Goal: Check status: Check status

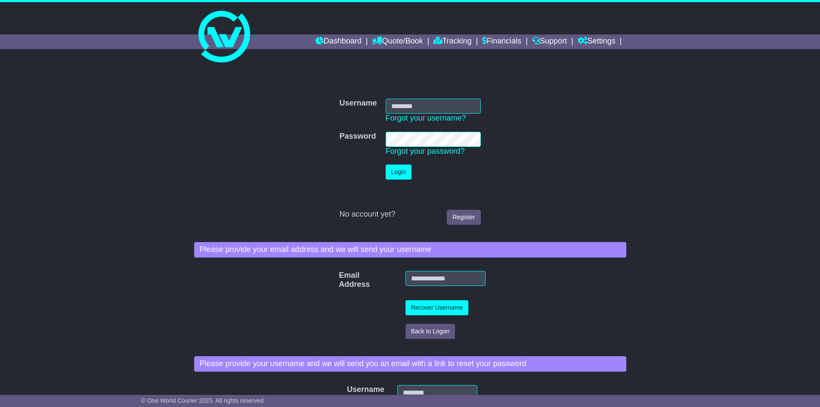
type input "**********"
click at [395, 179] on button "Login" at bounding box center [398, 171] width 26 height 15
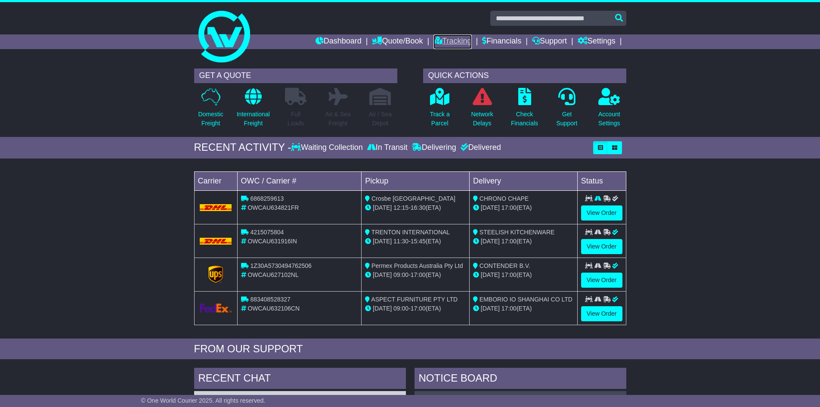
click at [438, 40] on link "Tracking" at bounding box center [452, 41] width 38 height 15
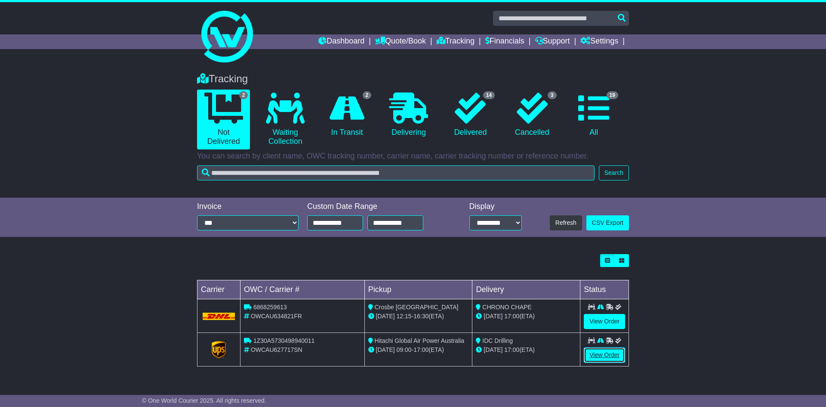
click at [606, 353] on link "View Order" at bounding box center [604, 354] width 41 height 15
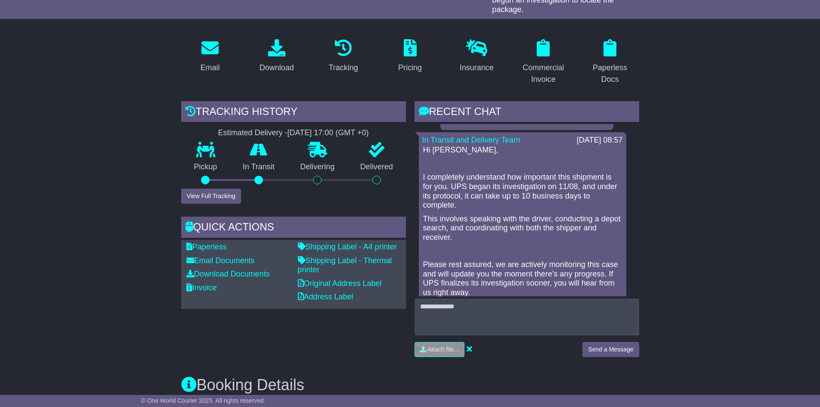
scroll to position [989, 0]
click at [489, 234] on div "Hi Danny, I completely understand how important this shipment is for you. UPS b…" at bounding box center [522, 238] width 200 height 188
click at [559, 230] on p "This involves speaking with the driver, conducting a depot search, and coordina…" at bounding box center [522, 227] width 199 height 28
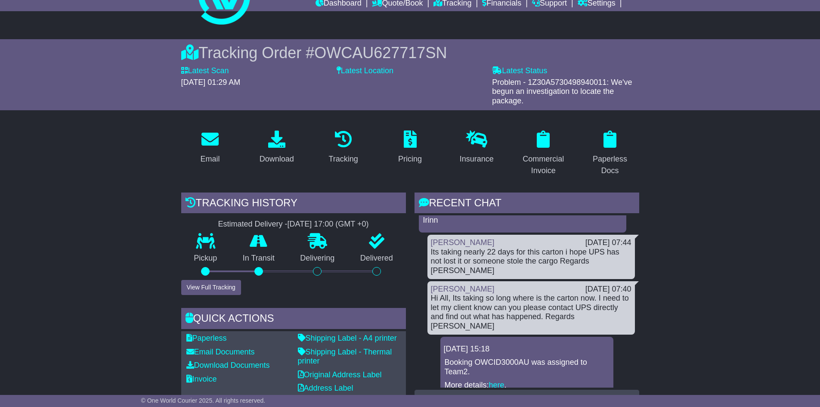
scroll to position [0, 0]
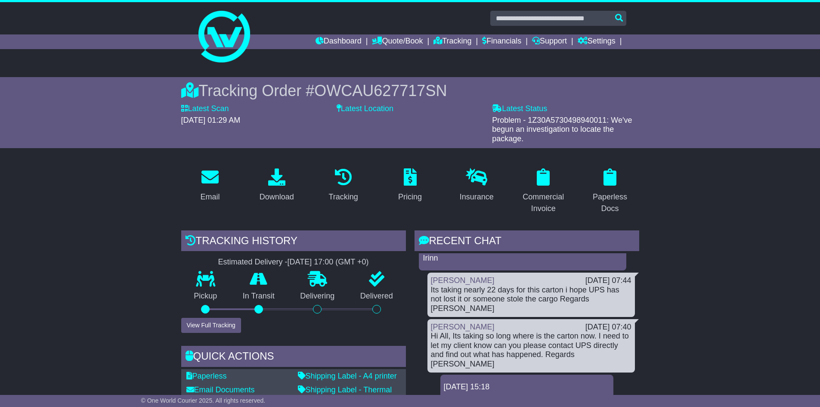
click at [538, 38] on link "Support" at bounding box center [549, 41] width 35 height 15
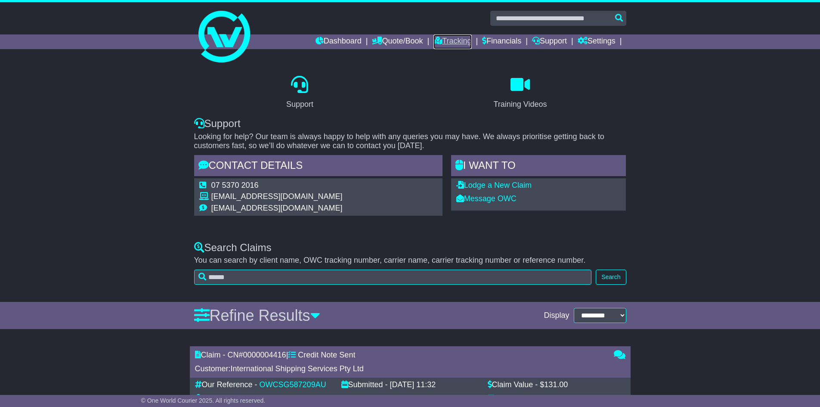
click at [450, 37] on link "Tracking" at bounding box center [452, 41] width 38 height 15
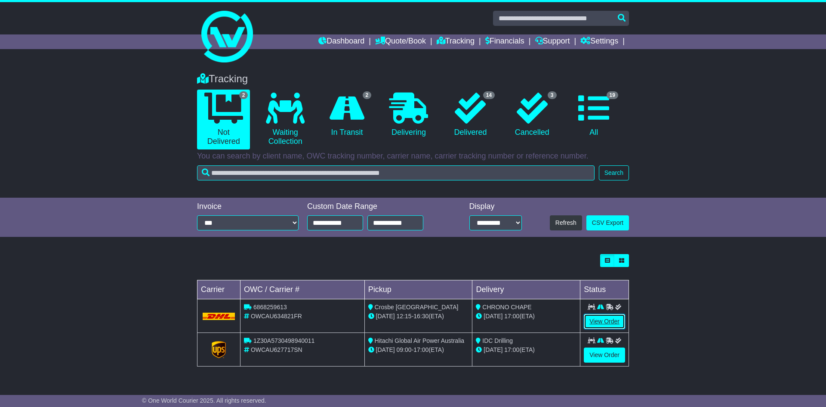
click at [607, 321] on link "View Order" at bounding box center [604, 321] width 41 height 15
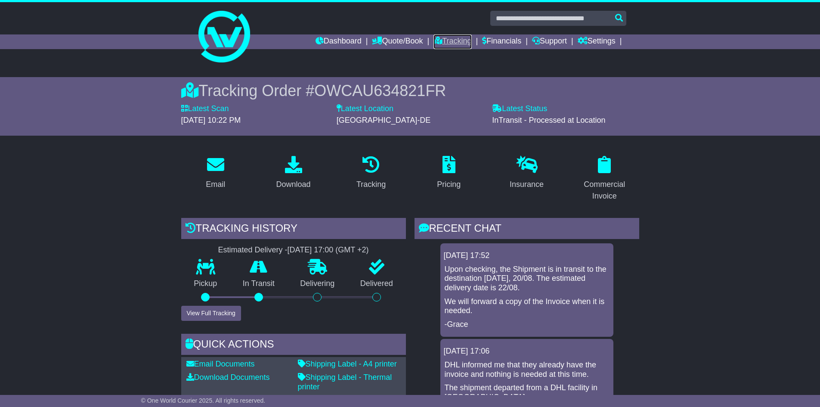
click at [460, 41] on link "Tracking" at bounding box center [452, 41] width 38 height 15
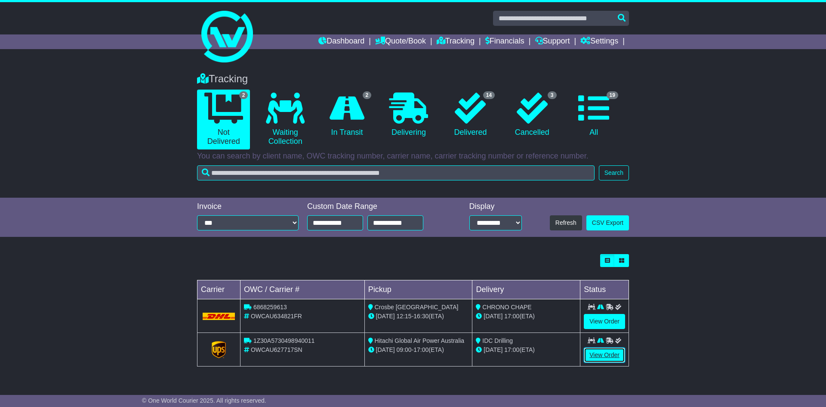
click at [597, 358] on link "View Order" at bounding box center [604, 354] width 41 height 15
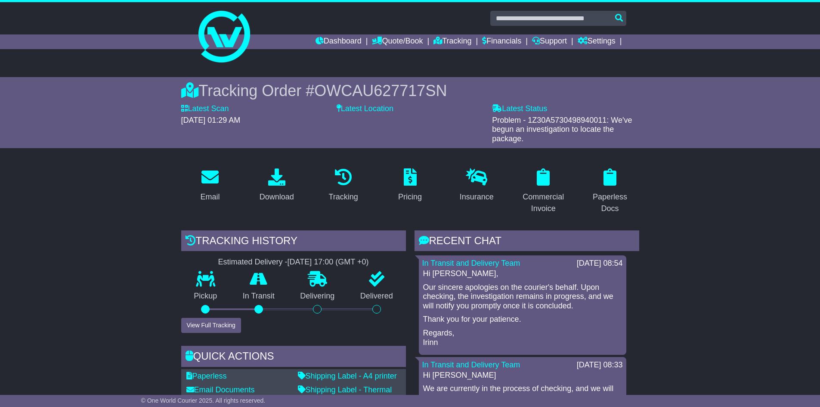
click at [521, 286] on p "Our sincere apologies on the courier's behalf. Upon checking, the investigation…" at bounding box center [522, 297] width 199 height 28
click at [574, 282] on div "Hi [PERSON_NAME], Our sincere apologies on the courier's behalf. Upon checking,…" at bounding box center [522, 308] width 200 height 78
click at [510, 288] on p "Our sincere apologies on the courier's behalf. Upon checking, the investigation…" at bounding box center [522, 297] width 199 height 28
click at [439, 302] on p "Our sincere apologies on the courier's behalf. Upon checking, the investigation…" at bounding box center [522, 297] width 199 height 28
click at [484, 300] on p "Our sincere apologies on the courier's behalf. Upon checking, the investigation…" at bounding box center [522, 297] width 199 height 28
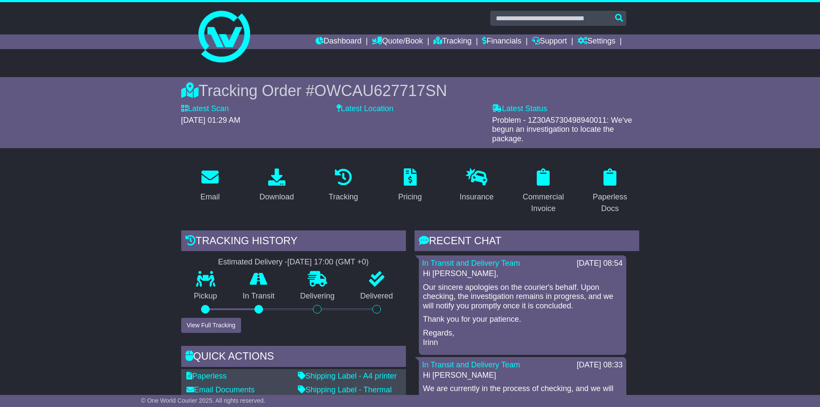
drag, startPoint x: 508, startPoint y: 301, endPoint x: 544, endPoint y: 300, distance: 35.7
click at [511, 301] on p "Our sincere apologies on the courier's behalf. Upon checking, the investigation…" at bounding box center [522, 297] width 199 height 28
click at [544, 300] on p "Our sincere apologies on the courier's behalf. Upon checking, the investigation…" at bounding box center [522, 297] width 199 height 28
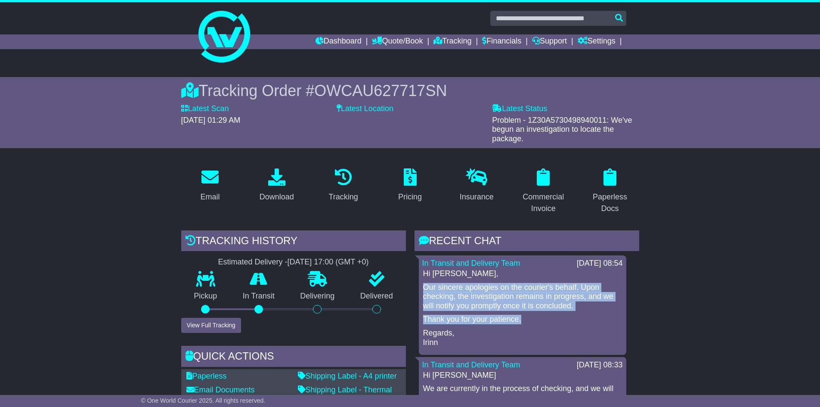
drag, startPoint x: 424, startPoint y: 288, endPoint x: 528, endPoint y: 324, distance: 109.9
click at [528, 324] on div "Hi [PERSON_NAME], Our sincere apologies on the courier's behalf. Upon checking,…" at bounding box center [522, 308] width 200 height 78
click at [488, 302] on p "Our sincere apologies on the courier's behalf. Upon checking, the investigation…" at bounding box center [522, 297] width 199 height 28
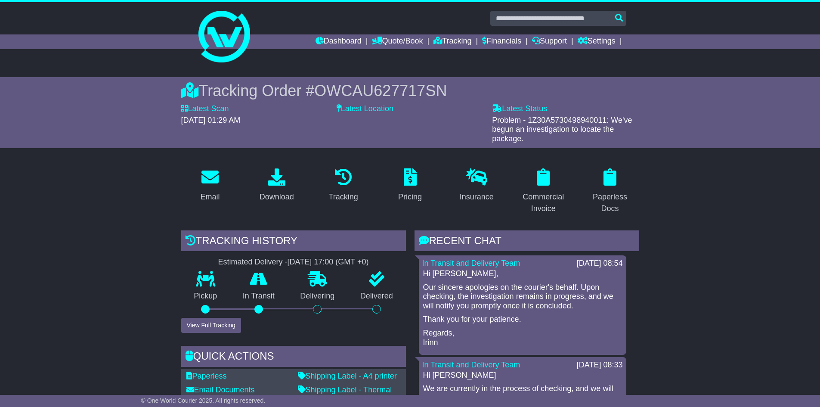
click at [483, 300] on p "Our sincere apologies on the courier's behalf. Upon checking, the investigation…" at bounding box center [522, 297] width 199 height 28
click at [571, 308] on p "Our sincere apologies on the courier's behalf. Upon checking, the investigation…" at bounding box center [522, 297] width 199 height 28
drag, startPoint x: 509, startPoint y: 309, endPoint x: 525, endPoint y: 308, distance: 16.4
click at [510, 309] on p "Our sincere apologies on the courier's behalf. Upon checking, the investigation…" at bounding box center [522, 297] width 199 height 28
click at [548, 310] on p "Our sincere apologies on the courier's behalf. Upon checking, the investigation…" at bounding box center [522, 297] width 199 height 28
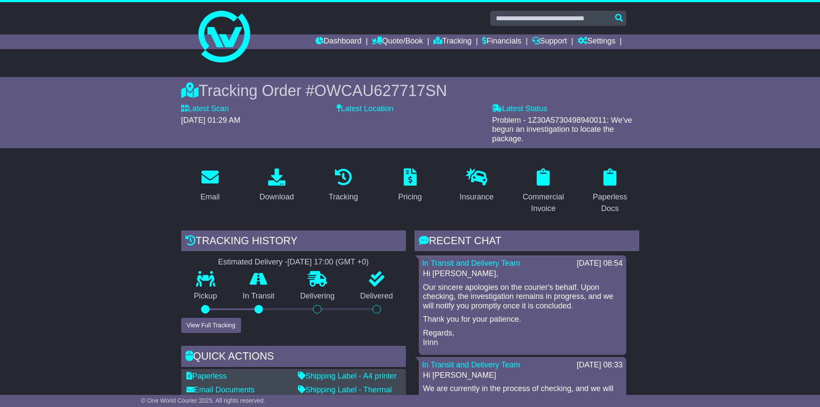
click at [499, 302] on p "Our sincere apologies on the courier's behalf. Upon checking, the investigation…" at bounding box center [522, 297] width 199 height 28
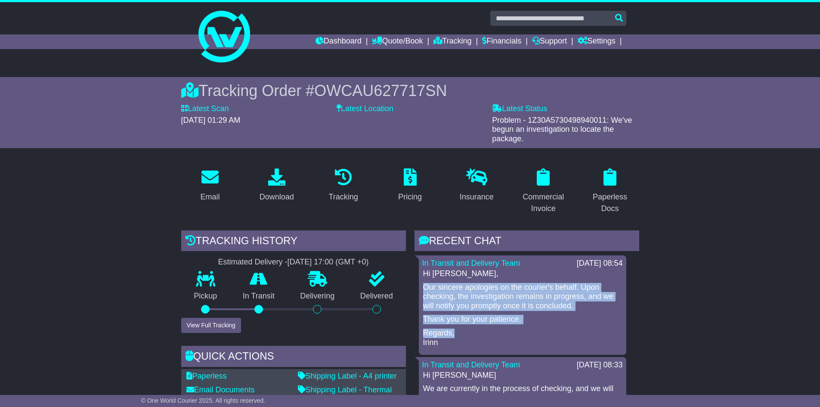
drag, startPoint x: 420, startPoint y: 286, endPoint x: 514, endPoint y: 326, distance: 102.0
click at [507, 329] on div "In Transit and Delivery Team [DATE] 08:54 Hi [PERSON_NAME], Our sincere apologi…" at bounding box center [522, 304] width 207 height 99
click at [520, 302] on p "Our sincere apologies on the courier's behalf. Upon checking, the investigation…" at bounding box center [522, 297] width 199 height 28
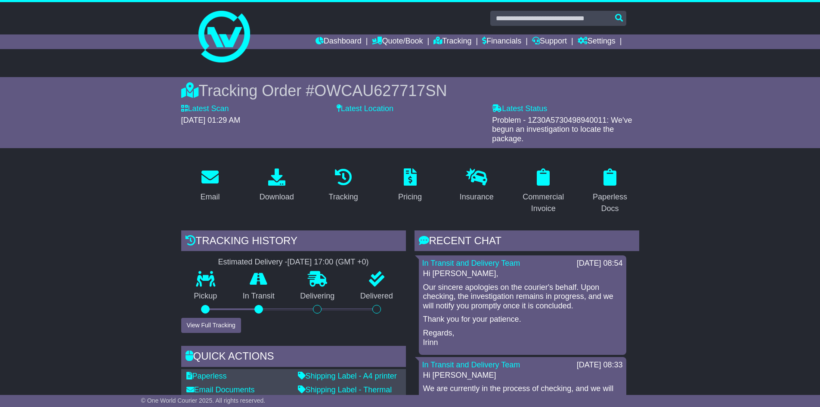
click at [529, 303] on p "Our sincere apologies on the courier's behalf. Upon checking, the investigation…" at bounding box center [522, 297] width 199 height 28
click at [565, 300] on p "Our sincere apologies on the courier's behalf. Upon checking, the investigation…" at bounding box center [522, 297] width 199 height 28
click at [539, 300] on p "Our sincere apologies on the courier's behalf. Upon checking, the investigation…" at bounding box center [522, 297] width 199 height 28
click at [488, 300] on p "Our sincere apologies on the courier's behalf. Upon checking, the investigation…" at bounding box center [522, 297] width 199 height 28
click at [490, 301] on p "Our sincere apologies on the courier's behalf. Upon checking, the investigation…" at bounding box center [522, 297] width 199 height 28
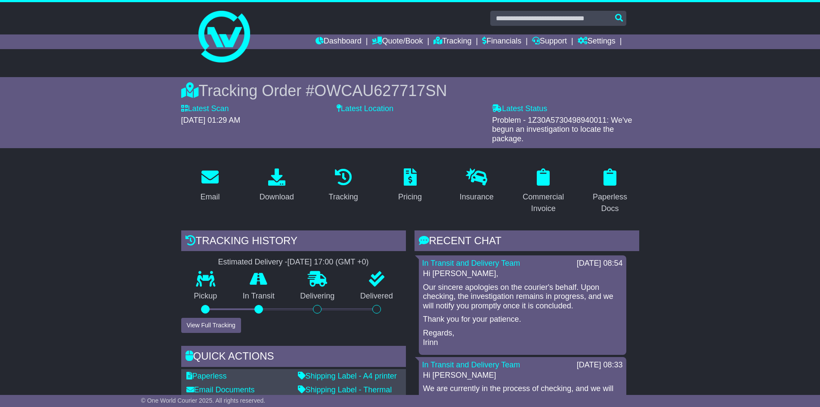
click at [527, 303] on p "Our sincere apologies on the courier's behalf. Upon checking, the investigation…" at bounding box center [522, 297] width 199 height 28
click at [486, 317] on p "Thank you for your patience." at bounding box center [522, 318] width 199 height 9
drag, startPoint x: 501, startPoint y: 317, endPoint x: 526, endPoint y: 321, distance: 25.2
click at [502, 317] on p "Thank you for your patience." at bounding box center [522, 318] width 199 height 9
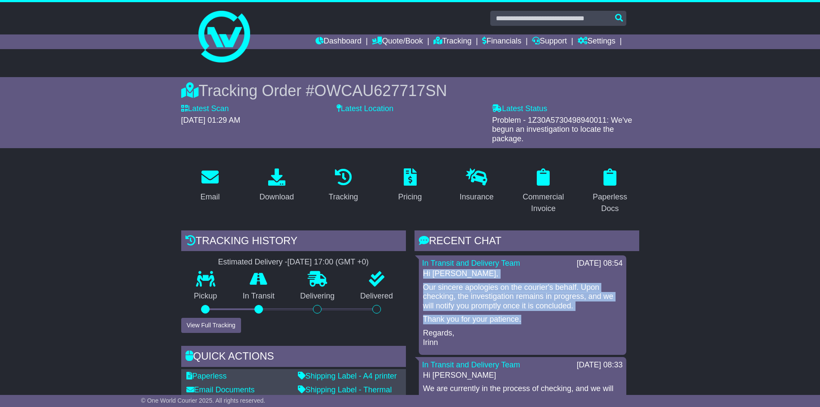
drag, startPoint x: 521, startPoint y: 320, endPoint x: 422, endPoint y: 274, distance: 109.3
click at [422, 274] on div "Hi [PERSON_NAME], Our sincere apologies on the courier's behalf. Upon checking,…" at bounding box center [522, 308] width 200 height 78
click at [450, 284] on p "Our sincere apologies on the courier's behalf. Upon checking, the investigation…" at bounding box center [522, 297] width 199 height 28
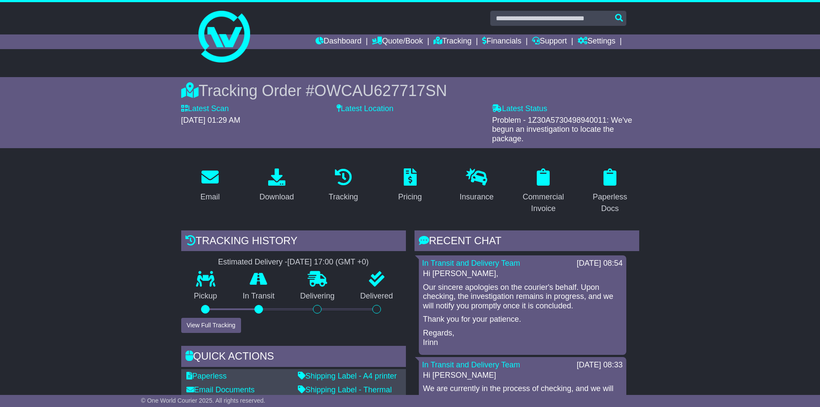
click at [447, 306] on p "Our sincere apologies on the courier's behalf. Upon checking, the investigation…" at bounding box center [522, 297] width 199 height 28
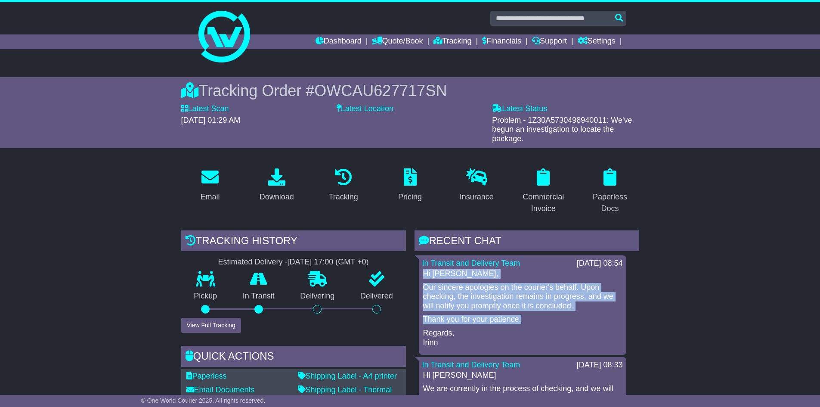
drag, startPoint x: 423, startPoint y: 272, endPoint x: 522, endPoint y: 317, distance: 108.6
click at [522, 317] on div "Hi [PERSON_NAME], Our sincere apologies on the courier's behalf. Upon checking,…" at bounding box center [522, 308] width 200 height 78
click at [519, 297] on p "Our sincere apologies on the courier's behalf. Upon checking, the investigation…" at bounding box center [522, 297] width 199 height 28
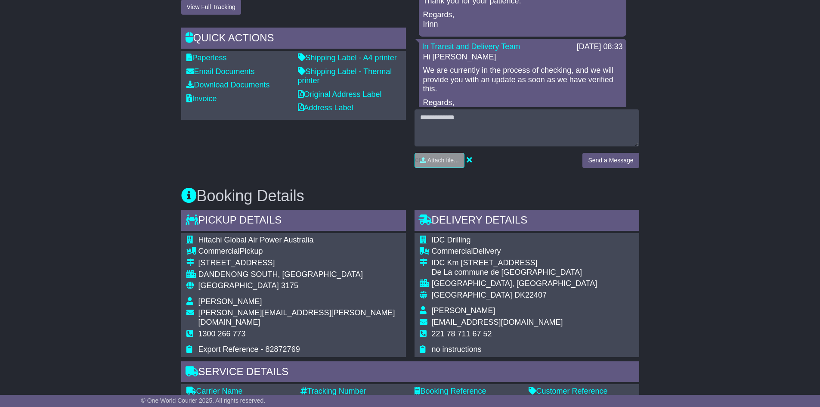
scroll to position [387, 0]
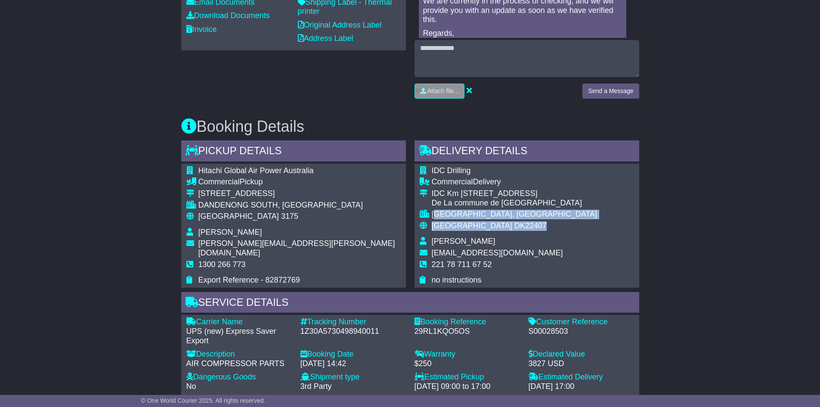
drag, startPoint x: 499, startPoint y: 225, endPoint x: 438, endPoint y: 214, distance: 61.7
click at [438, 214] on tbody "IDC Drilling Commercial Delivery IDC Km [STREET_ADDRESS] [GEOGRAPHIC_DATA], [GE…" at bounding box center [508, 225] width 178 height 119
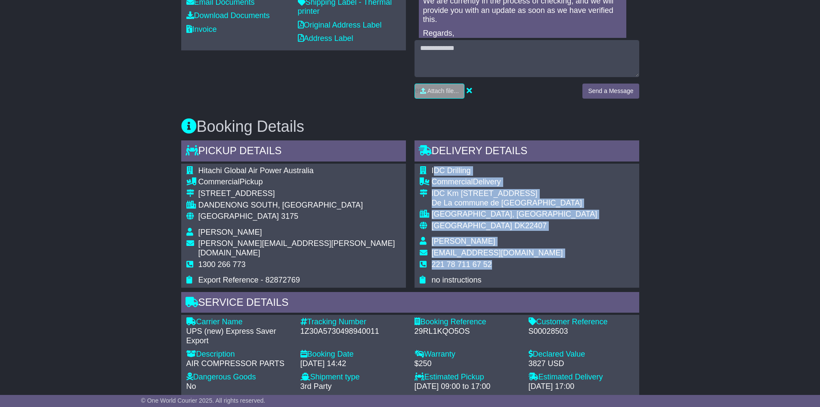
drag, startPoint x: 493, startPoint y: 265, endPoint x: 432, endPoint y: 168, distance: 114.7
click at [432, 168] on tbody "IDC Drilling Commercial Delivery IDC Km [STREET_ADDRESS] [GEOGRAPHIC_DATA], [GE…" at bounding box center [508, 225] width 178 height 119
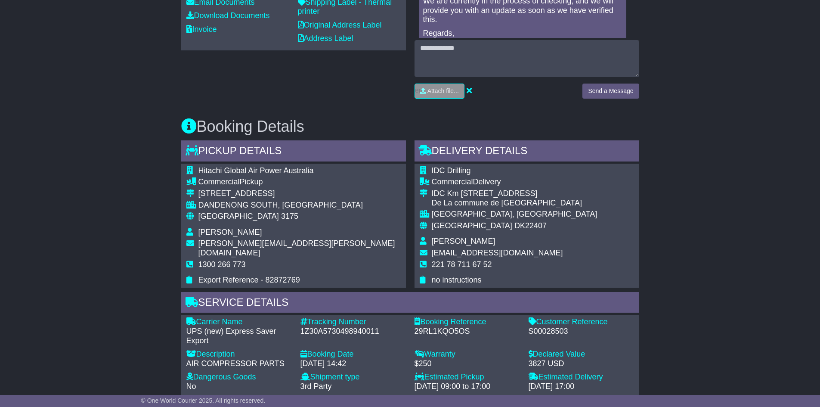
click at [609, 200] on div "IDC Drilling Commercial Delivery IDC Km [STREET_ADDRESS] [GEOGRAPHIC_DATA], [GE…" at bounding box center [526, 225] width 225 height 124
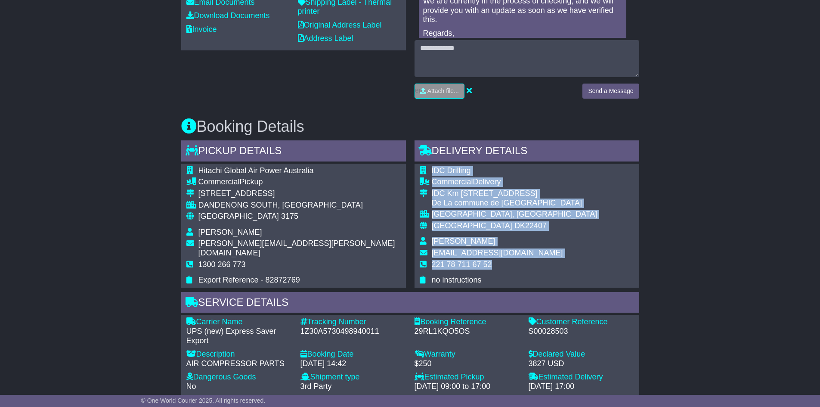
drag, startPoint x: 509, startPoint y: 265, endPoint x: 431, endPoint y: 168, distance: 123.6
click at [431, 168] on tbody "IDC Drilling Commercial Delivery IDC Km [STREET_ADDRESS] [GEOGRAPHIC_DATA], [GE…" at bounding box center [508, 225] width 178 height 119
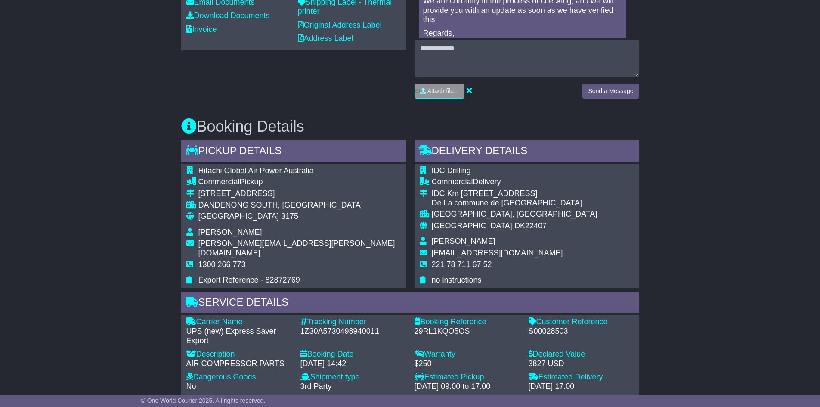
click at [591, 216] on div "IDC Drilling Commercial Delivery IDC Km [STREET_ADDRESS] [GEOGRAPHIC_DATA], [GE…" at bounding box center [526, 225] width 225 height 124
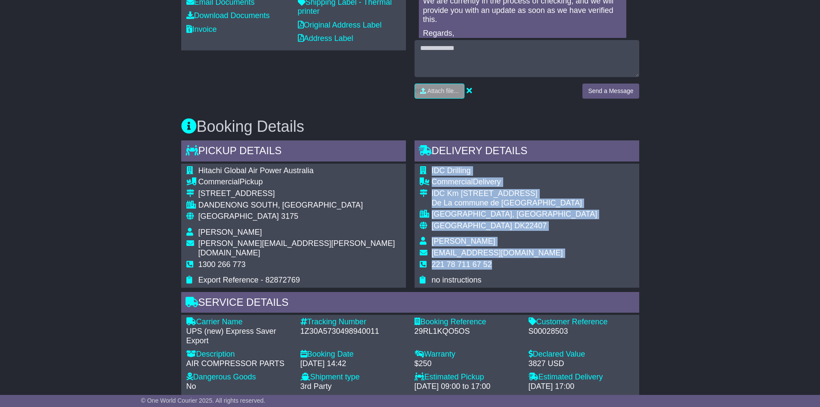
drag, startPoint x: 534, startPoint y: 264, endPoint x: 432, endPoint y: 172, distance: 138.0
click at [432, 172] on tbody "IDC Drilling Commercial Delivery IDC Km [STREET_ADDRESS] [GEOGRAPHIC_DATA], [GE…" at bounding box center [508, 225] width 178 height 119
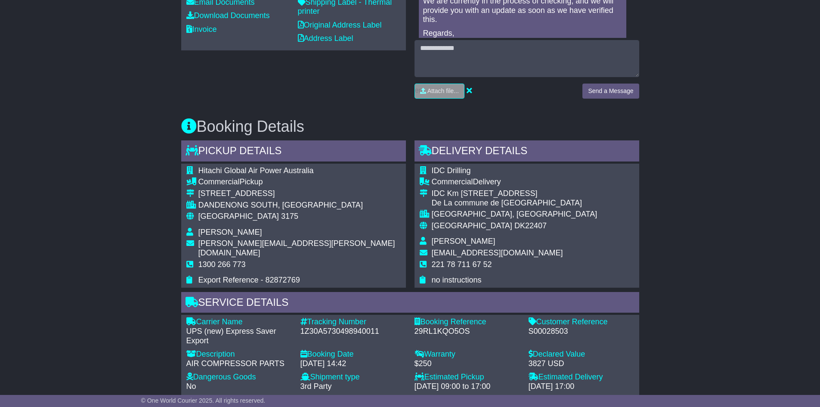
click at [562, 232] on div "IDC Drilling Commercial Delivery IDC Km [STREET_ADDRESS] [GEOGRAPHIC_DATA], [GE…" at bounding box center [526, 225] width 225 height 124
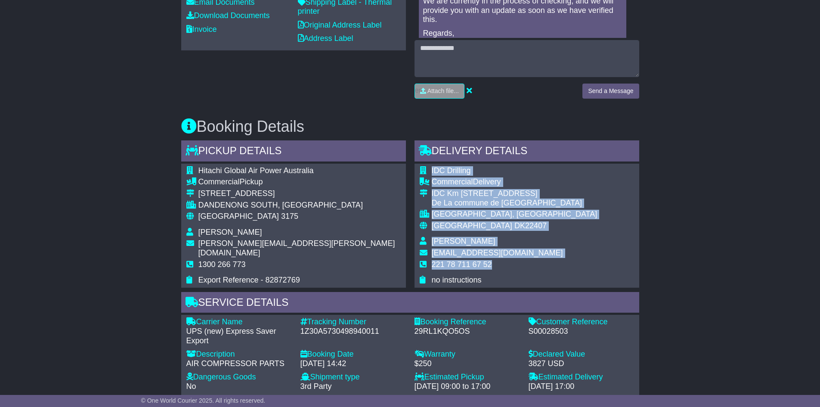
drag, startPoint x: 533, startPoint y: 261, endPoint x: 431, endPoint y: 166, distance: 139.1
click at [431, 166] on tbody "IDC Drilling Commercial Delivery IDC Km [STREET_ADDRESS] [GEOGRAPHIC_DATA], [GE…" at bounding box center [508, 225] width 178 height 119
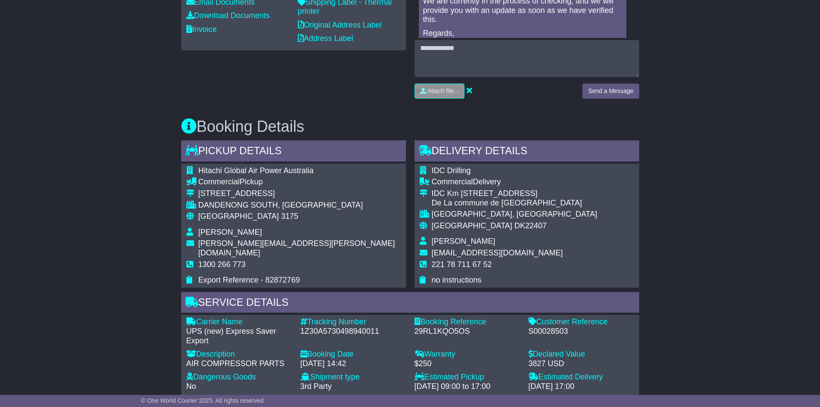
click at [570, 208] on div "IDC Drilling Commercial Delivery IDC Km [STREET_ADDRESS] [GEOGRAPHIC_DATA], [GE…" at bounding box center [526, 225] width 225 height 124
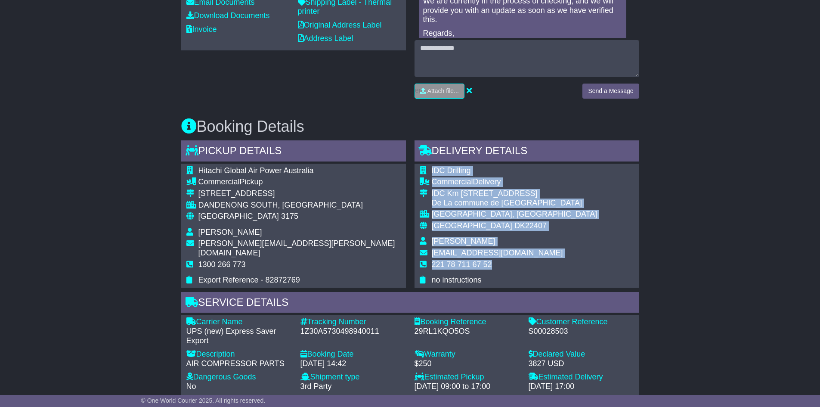
drag, startPoint x: 507, startPoint y: 265, endPoint x: 430, endPoint y: 170, distance: 122.8
click at [430, 170] on tbody "IDC Drilling Commercial Delivery IDC Km [STREET_ADDRESS] [GEOGRAPHIC_DATA], [GE…" at bounding box center [508, 225] width 178 height 119
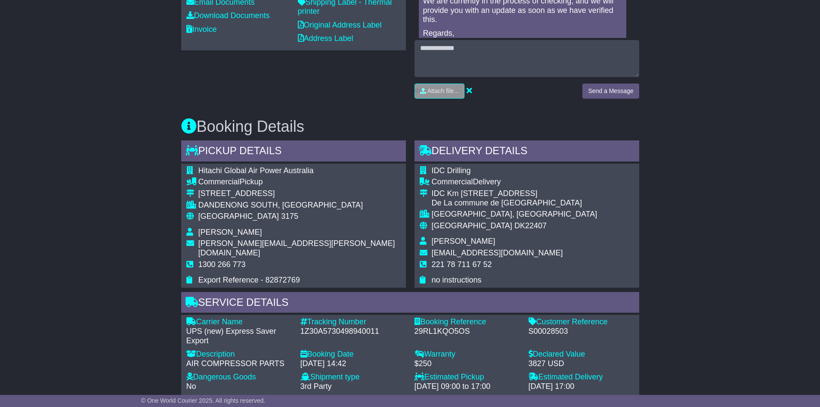
click at [592, 267] on div "IDC Drilling Commercial Delivery IDC Km [STREET_ADDRESS] [GEOGRAPHIC_DATA], [GE…" at bounding box center [526, 225] width 225 height 124
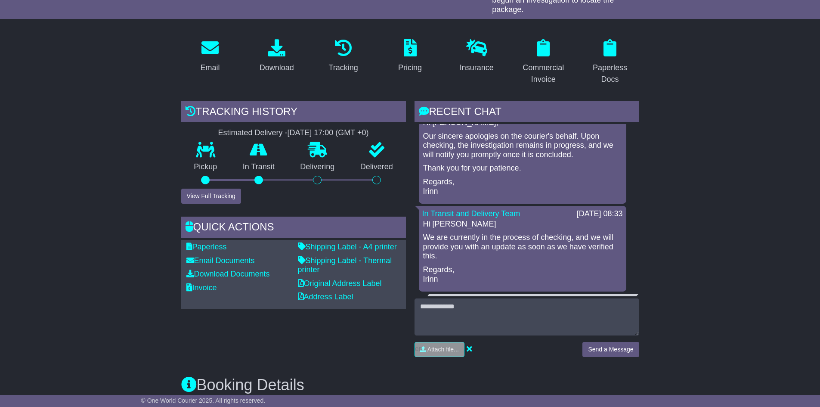
scroll to position [0, 0]
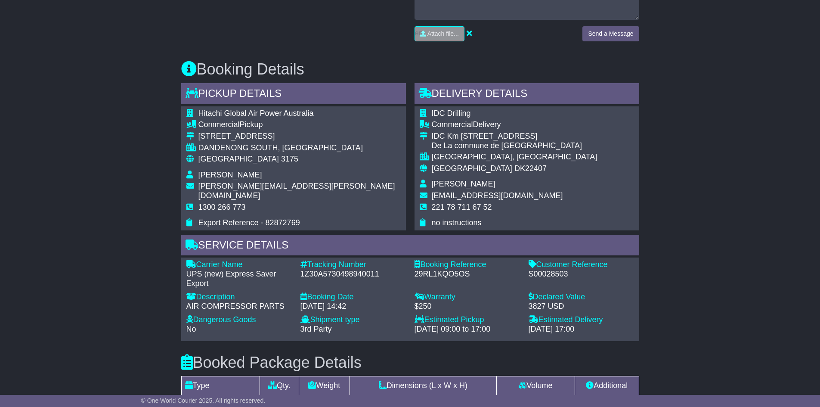
scroll to position [442, 0]
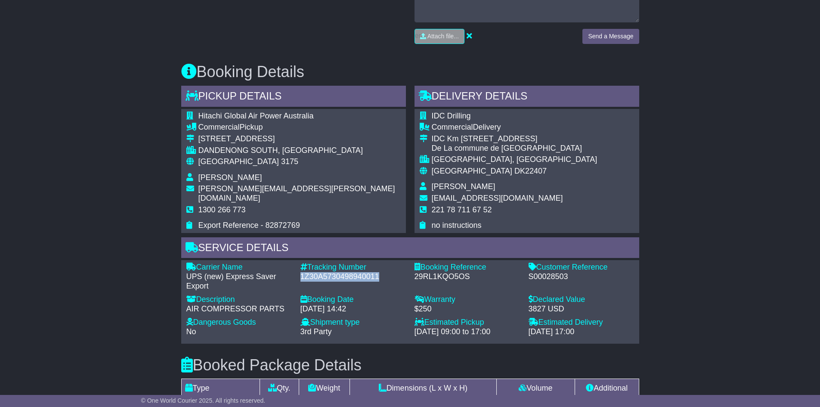
drag, startPoint x: 377, startPoint y: 273, endPoint x: 300, endPoint y: 275, distance: 77.1
click at [300, 275] on div "1Z30A5730498940011" at bounding box center [352, 276] width 105 height 9
copy div "1Z30A5730498940011"
click at [705, 216] on div "Email Download Tracking Pricing Insurance" at bounding box center [410, 185] width 820 height 933
click at [722, 193] on div "Email Download Tracking Pricing Insurance" at bounding box center [410, 185] width 820 height 933
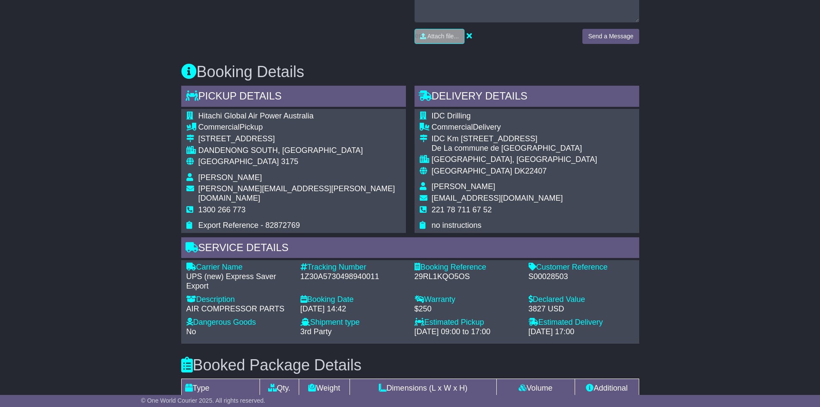
drag, startPoint x: 89, startPoint y: 187, endPoint x: 202, endPoint y: 192, distance: 112.4
click at [91, 187] on div "Email Download Tracking Pricing Insurance" at bounding box center [410, 185] width 820 height 933
click at [649, 181] on div "Email Download Tracking Pricing Insurance" at bounding box center [410, 185] width 820 height 933
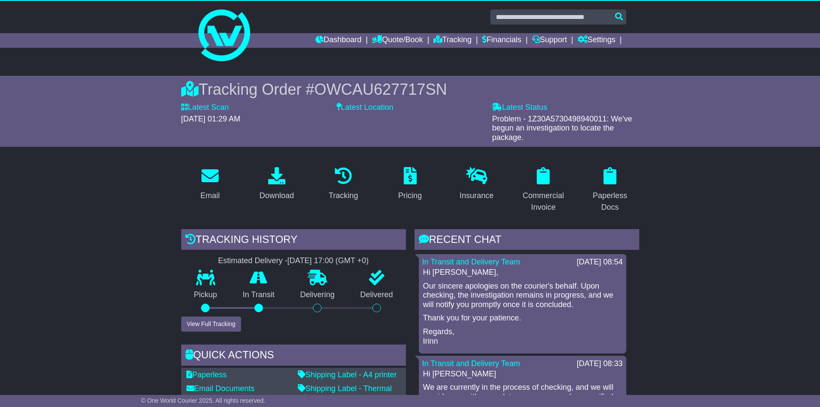
scroll to position [0, 0]
